Goal: Obtain resource: Obtain resource

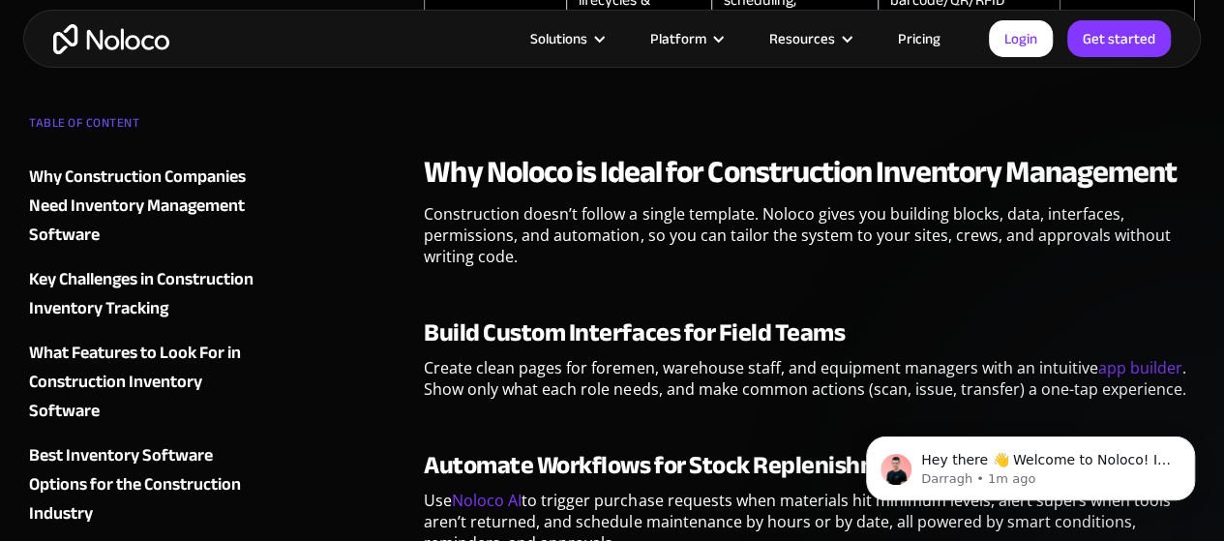
scroll to position [4452, 0]
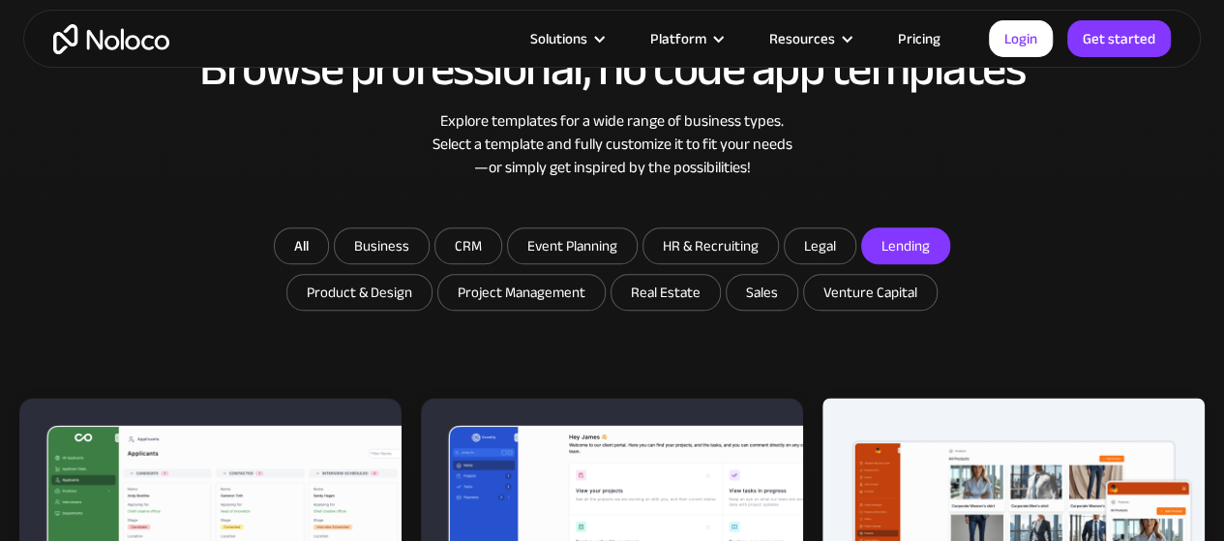
scroll to position [1161, 0]
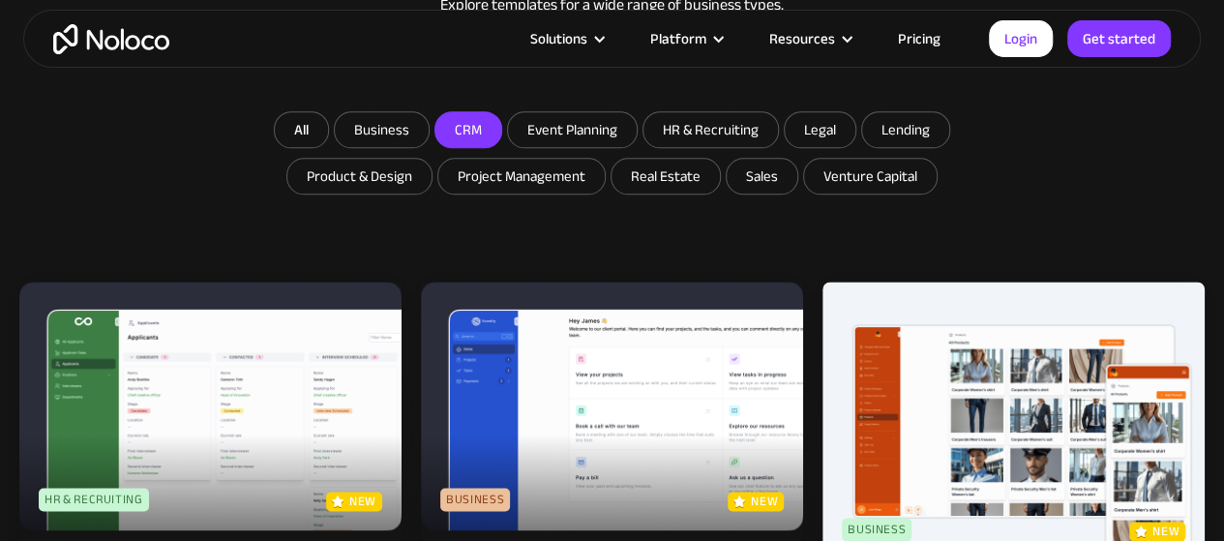
click at [477, 123] on input "CRM" at bounding box center [468, 129] width 66 height 35
checkbox input "true"
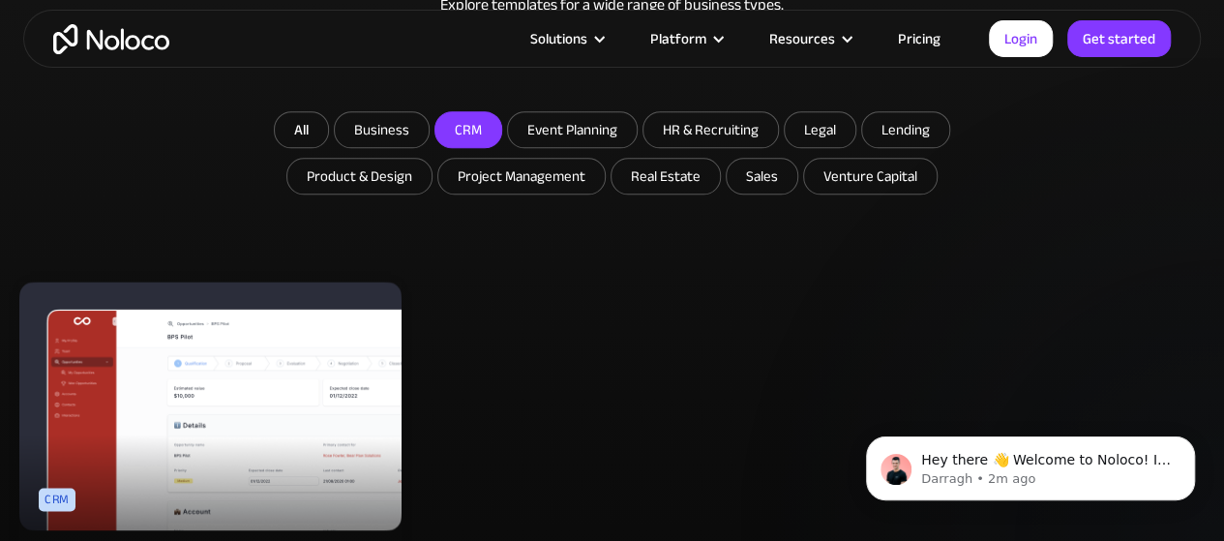
scroll to position [0, 0]
click at [377, 180] on input "Product & Design" at bounding box center [359, 176] width 144 height 35
checkbox input "true"
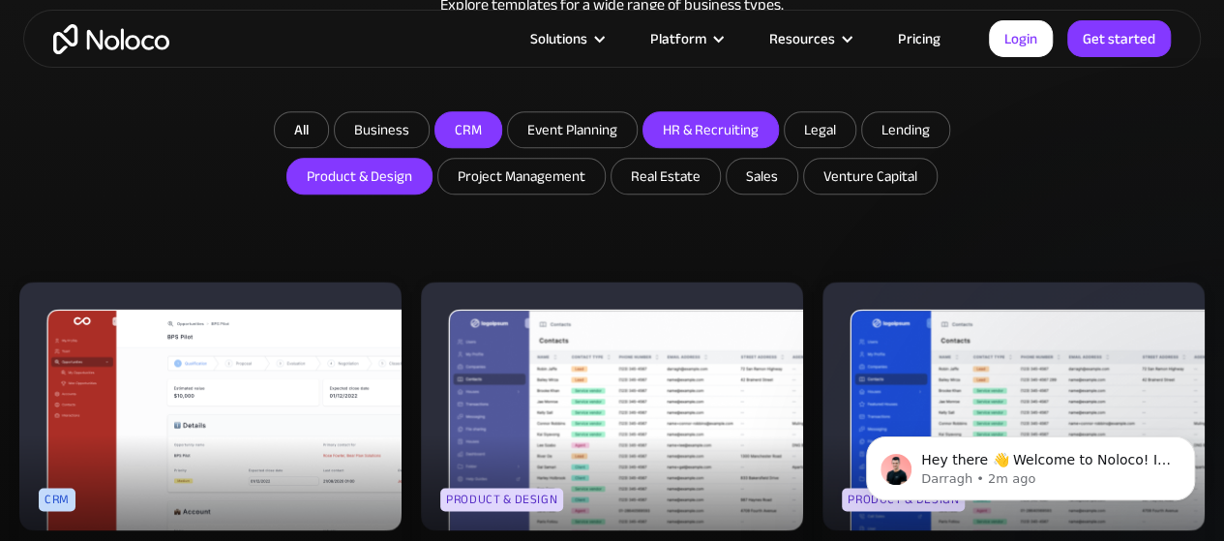
click at [689, 135] on input "HR & Recruiting" at bounding box center [711, 129] width 135 height 35
checkbox input "true"
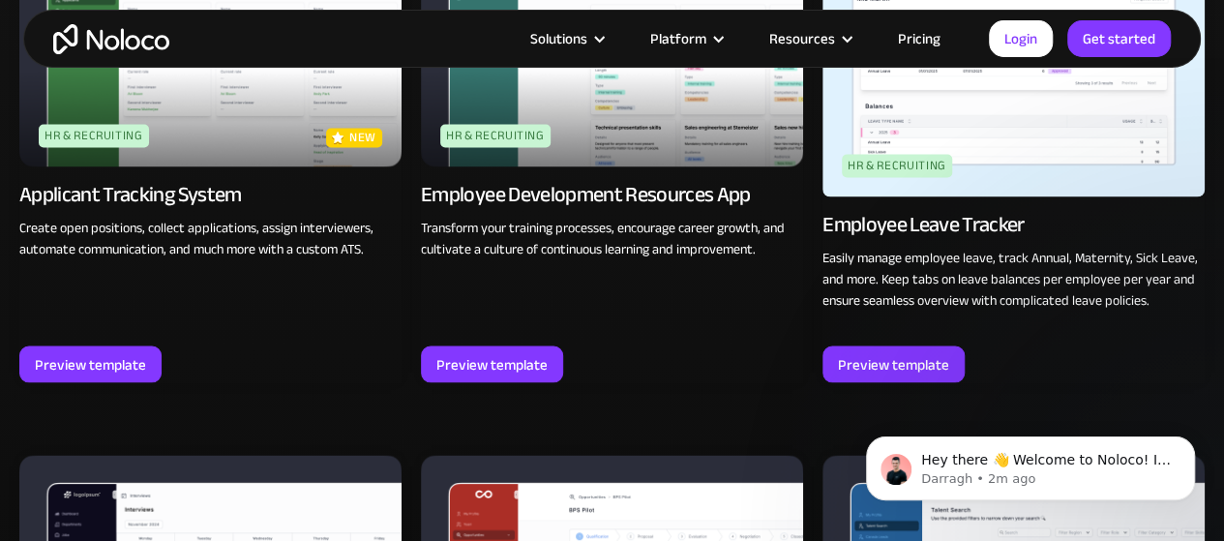
scroll to position [1546, 0]
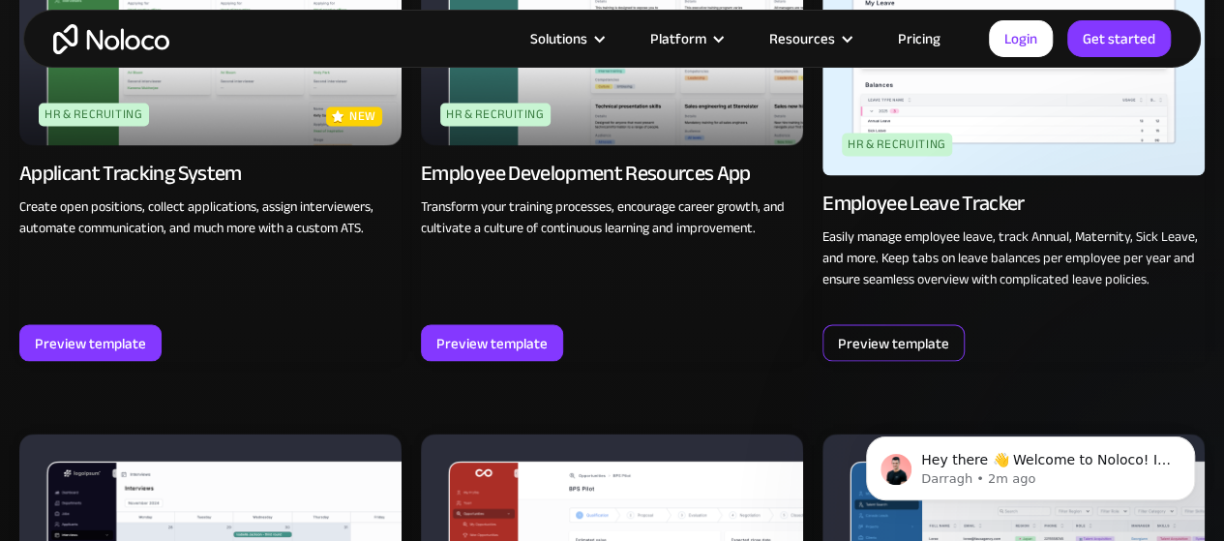
click at [910, 333] on div "Preview template" at bounding box center [893, 342] width 111 height 25
drag, startPoint x: 1223, startPoint y: 216, endPoint x: 1224, endPoint y: 178, distance: 37.8
click at [898, 338] on div "Preview template" at bounding box center [893, 342] width 111 height 25
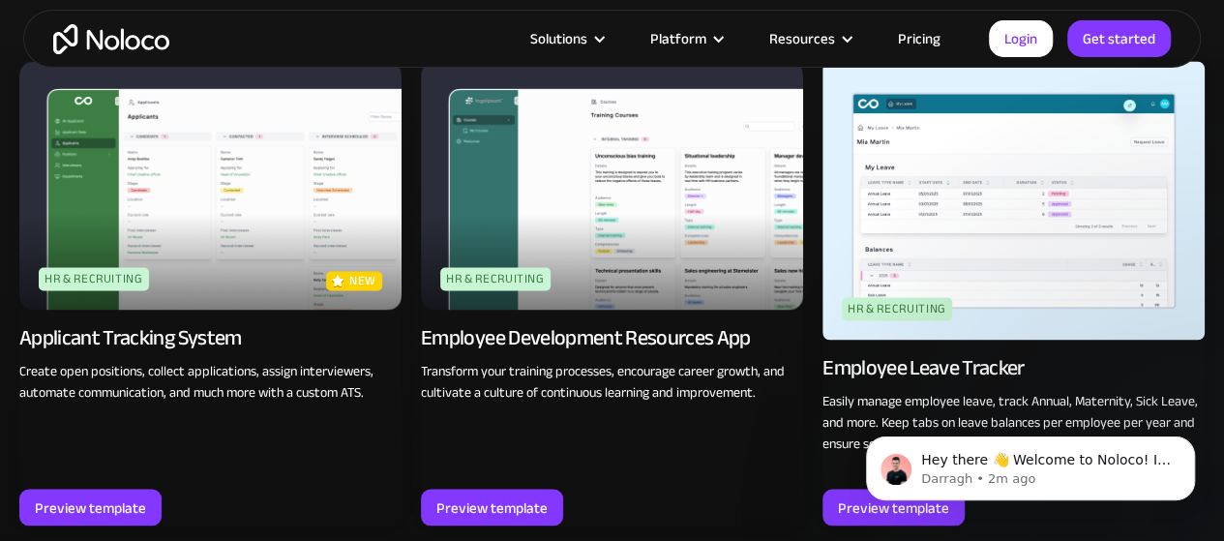
scroll to position [1423, 0]
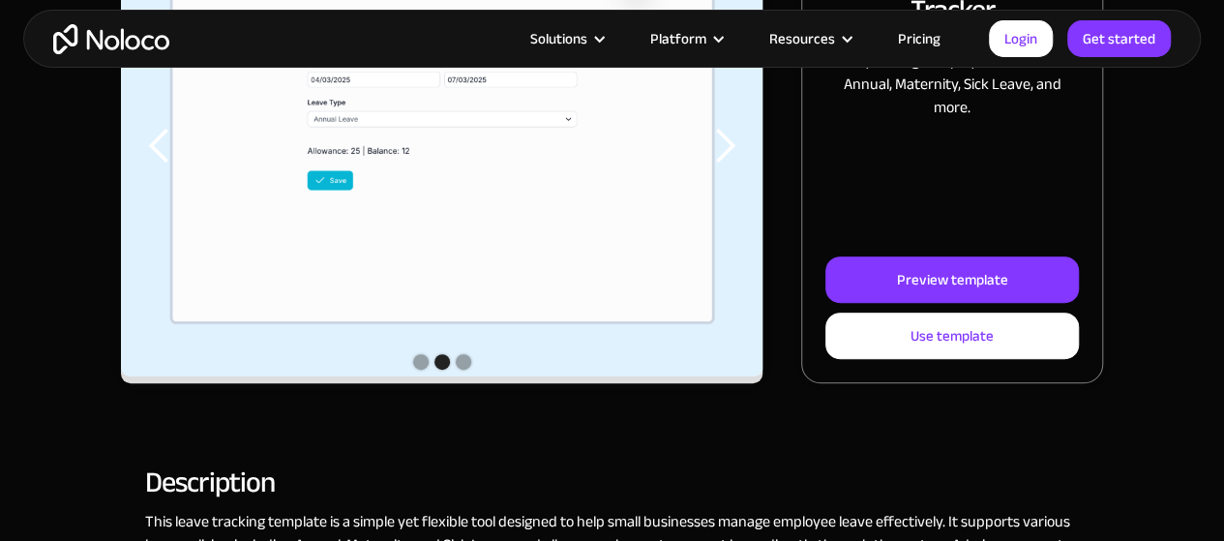
click at [980, 344] on div "Use template" at bounding box center [952, 335] width 83 height 25
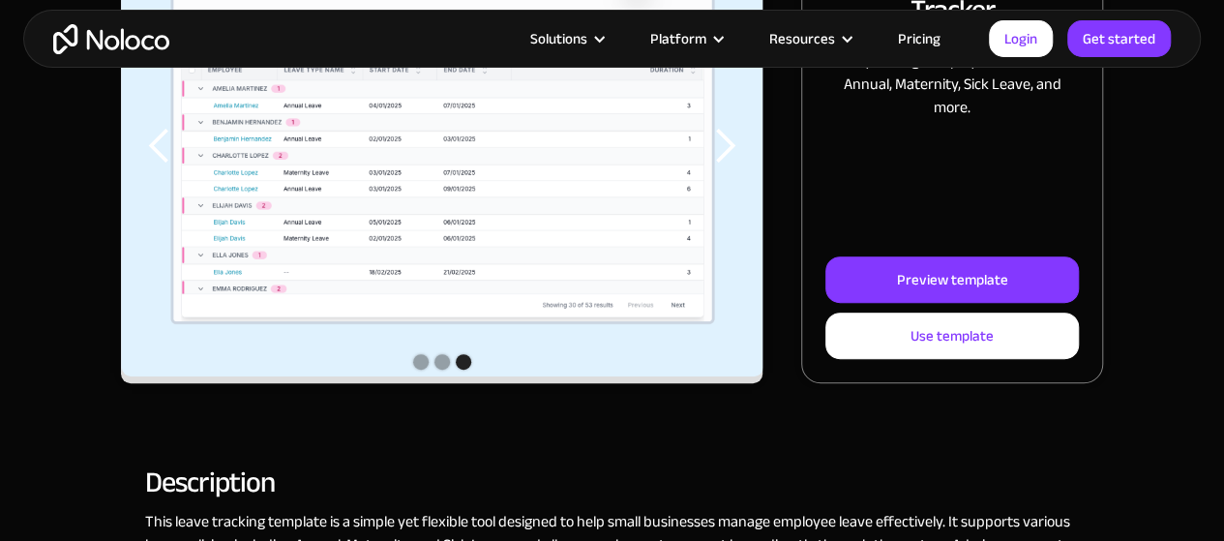
click at [440, 364] on div "Show slide 2 of 3" at bounding box center [442, 361] width 15 height 15
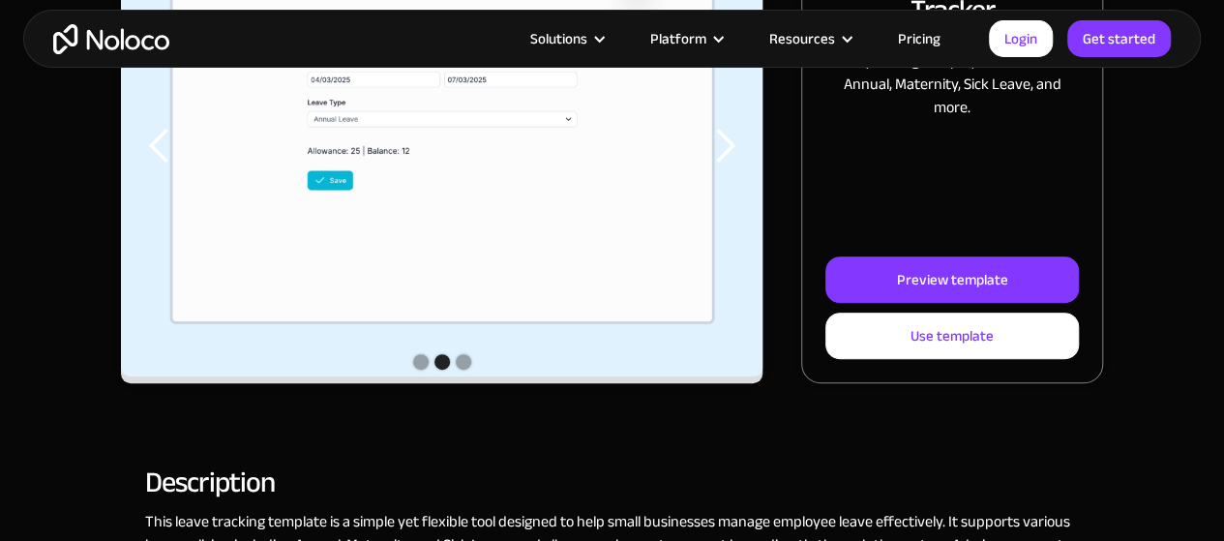
click at [418, 363] on div "Show slide 1 of 3" at bounding box center [420, 361] width 15 height 15
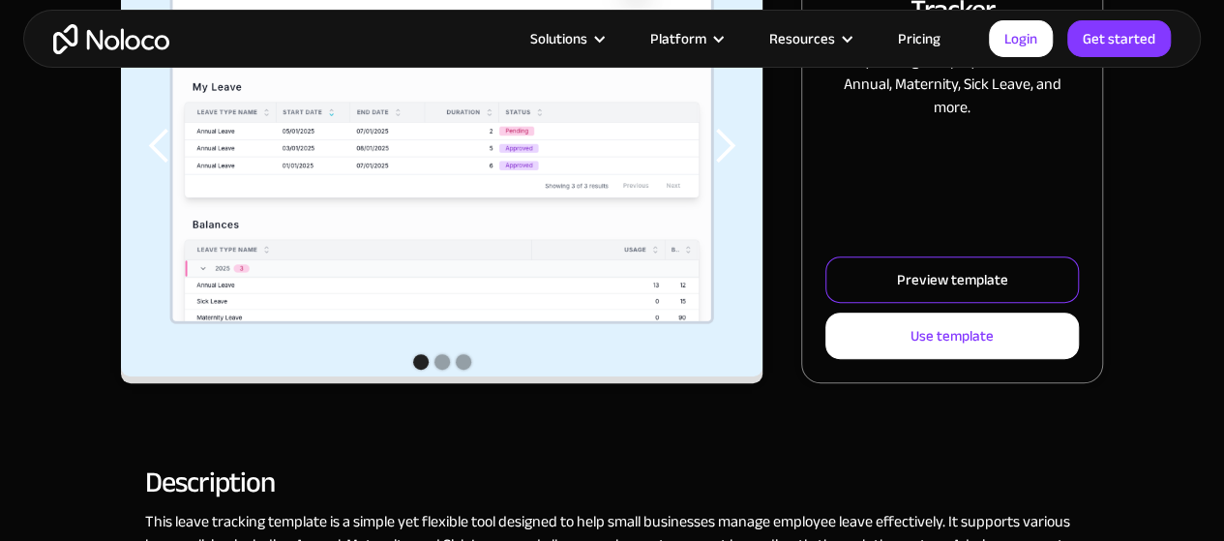
click at [927, 302] on link "Preview template" at bounding box center [953, 279] width 254 height 46
